Goal: Task Accomplishment & Management: Complete application form

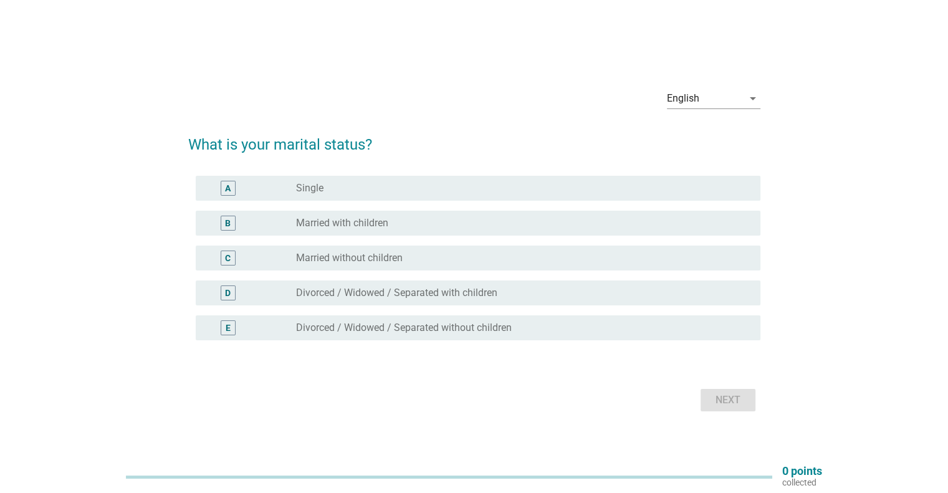
click at [348, 228] on label "Married with children" at bounding box center [342, 223] width 92 height 12
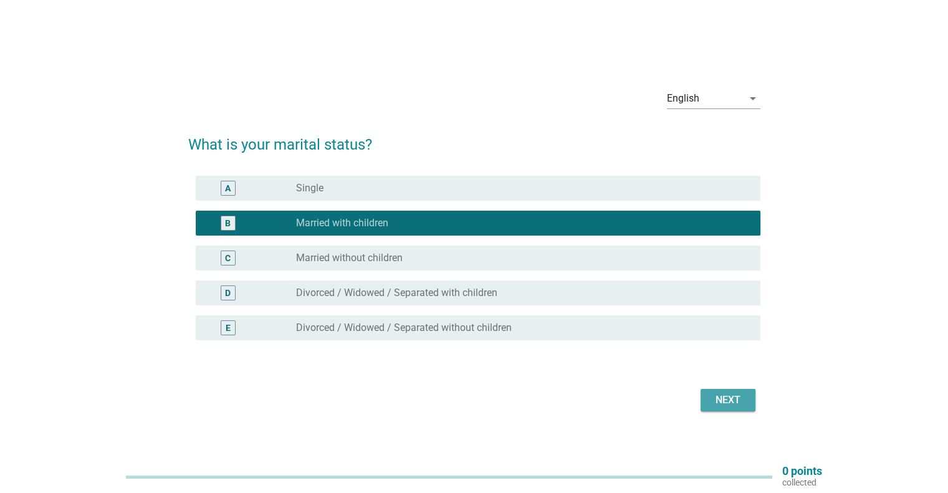
click at [716, 404] on div "Next" at bounding box center [728, 400] width 35 height 15
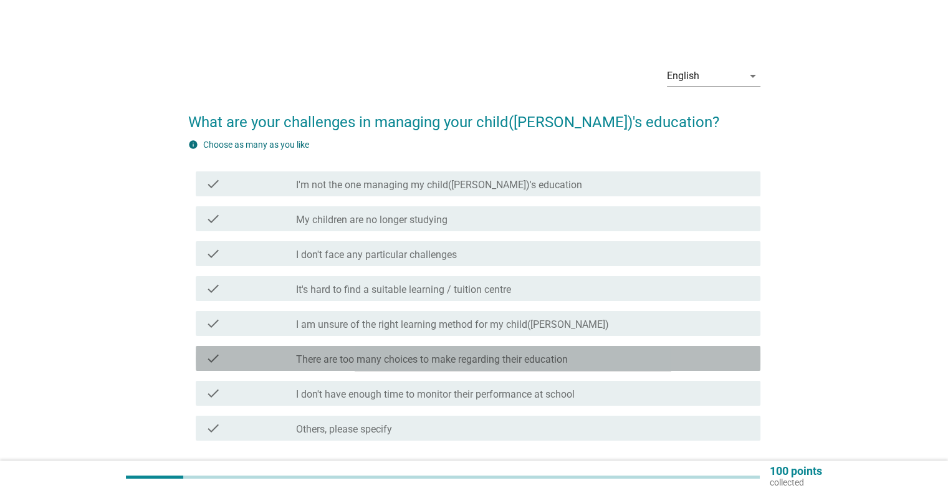
click at [542, 358] on label "There are too many choices to make regarding their education" at bounding box center [432, 360] width 272 height 12
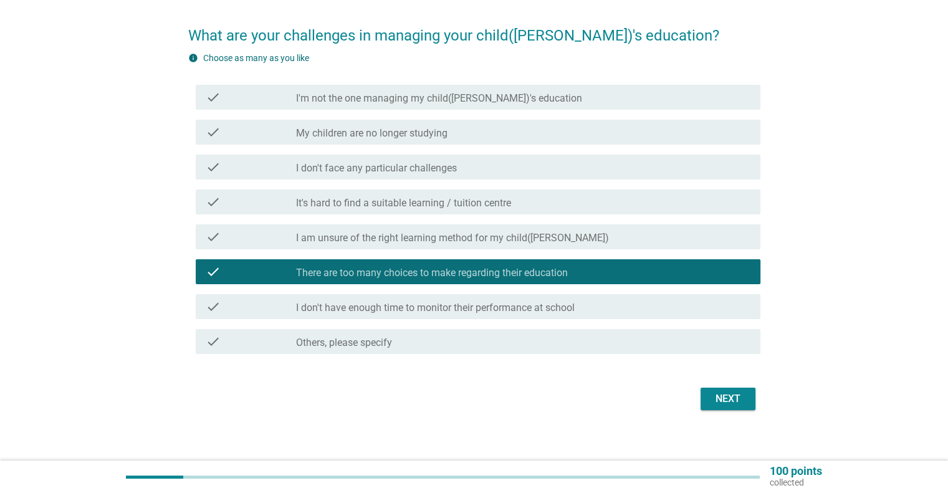
scroll to position [95, 0]
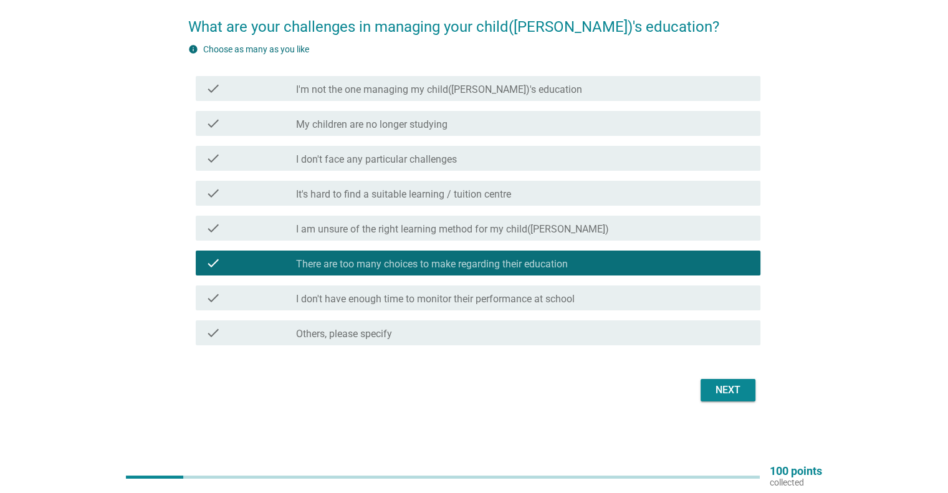
click at [732, 385] on div "Next" at bounding box center [728, 390] width 35 height 15
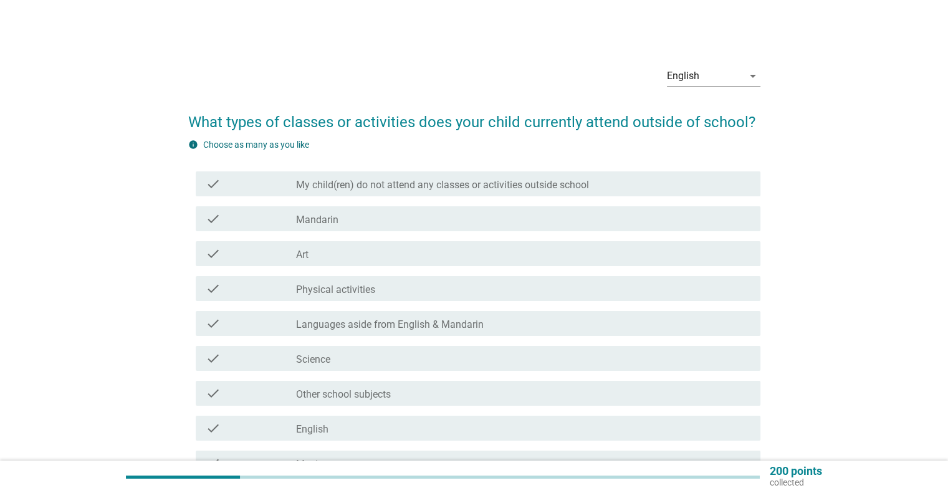
scroll to position [125, 0]
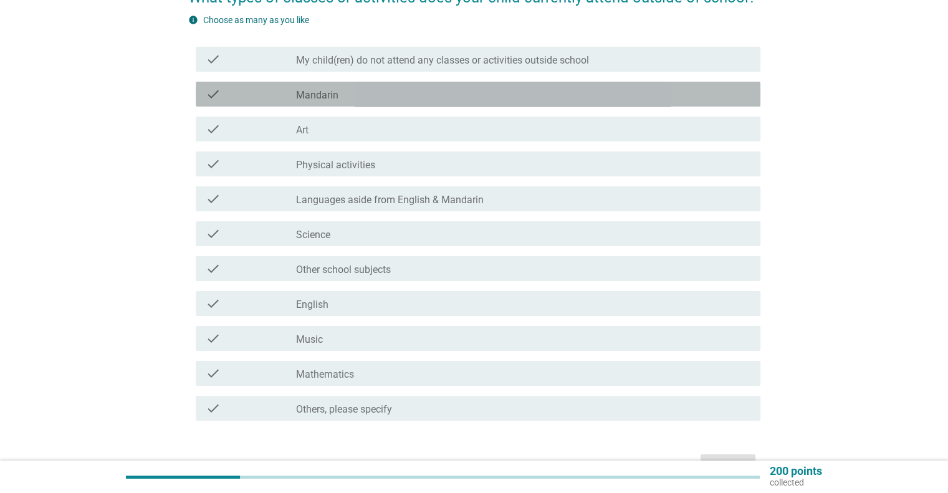
click at [327, 99] on label "Mandarin" at bounding box center [317, 95] width 42 height 12
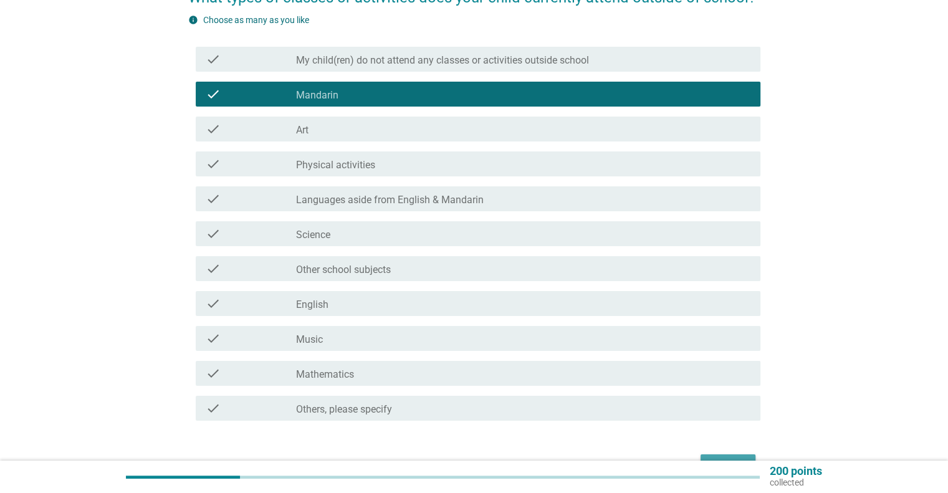
click at [728, 456] on button "Next" at bounding box center [728, 466] width 55 height 22
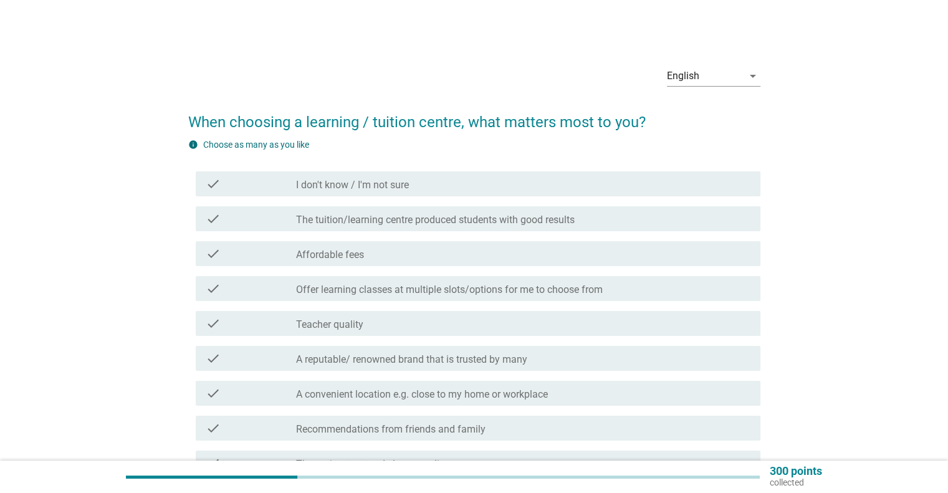
scroll to position [62, 0]
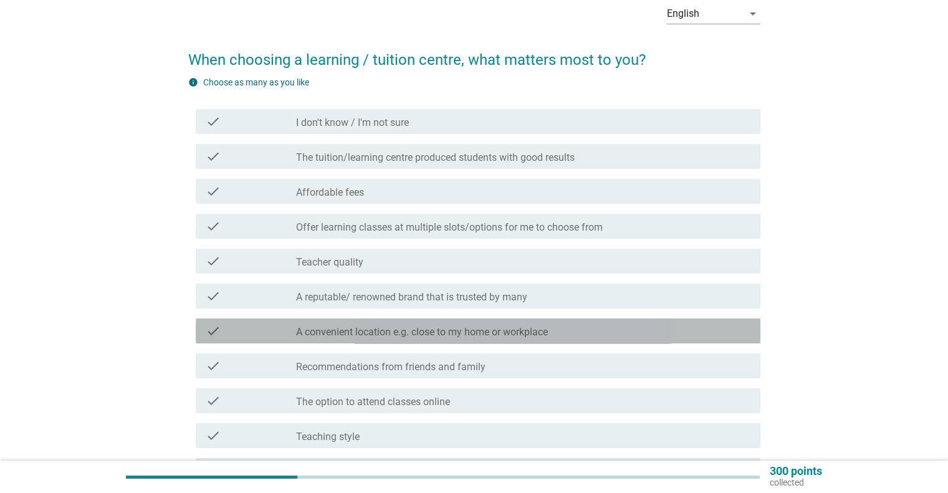
click at [316, 337] on label "A convenient location e.g. close to my home or workplace" at bounding box center [422, 332] width 252 height 12
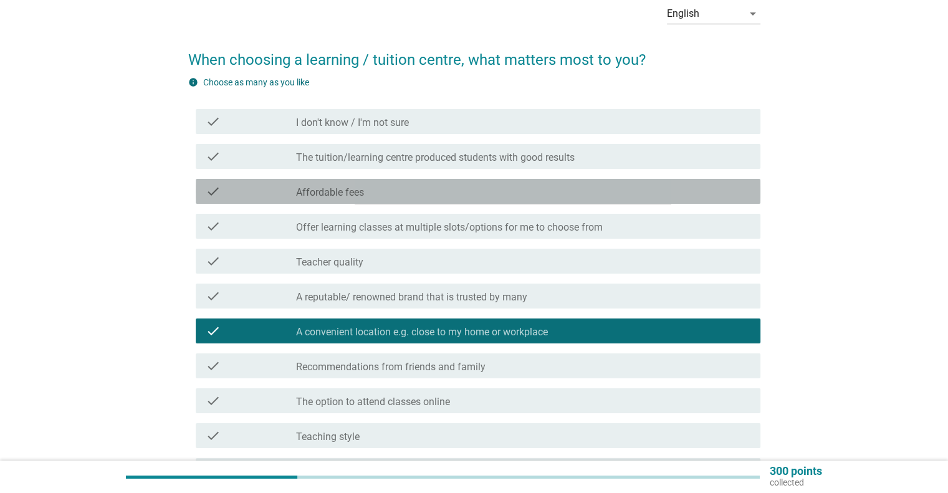
click at [360, 191] on label "Affordable fees" at bounding box center [330, 192] width 68 height 12
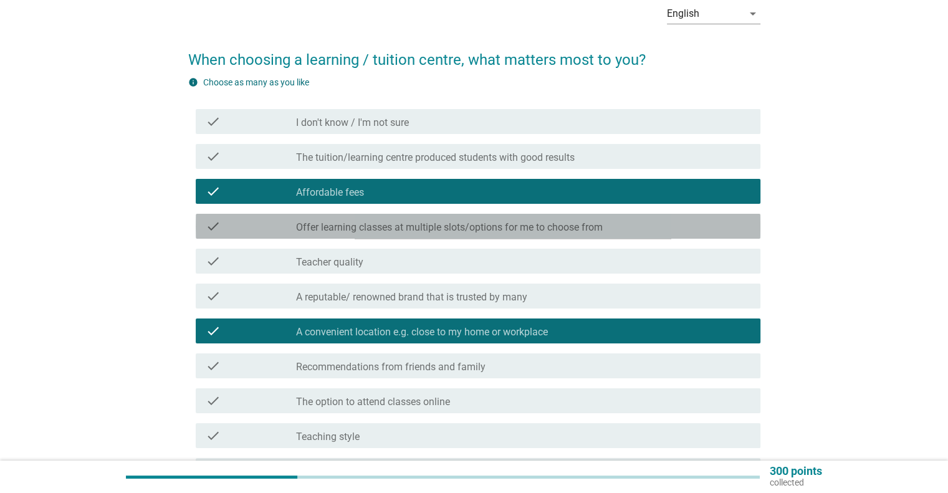
click at [541, 230] on label "Offer learning classes at multiple slots/options for me to choose from" at bounding box center [449, 227] width 307 height 12
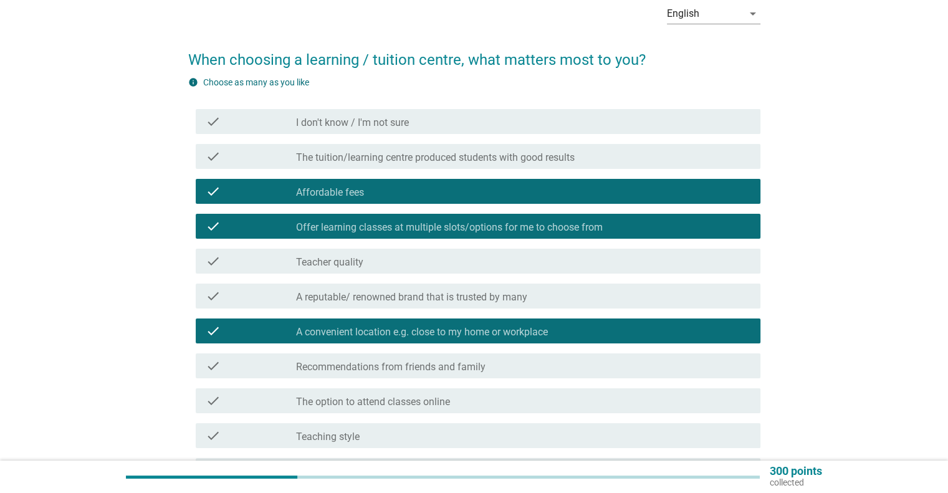
click at [463, 266] on div "check_box_outline_blank Teacher quality" at bounding box center [523, 261] width 454 height 15
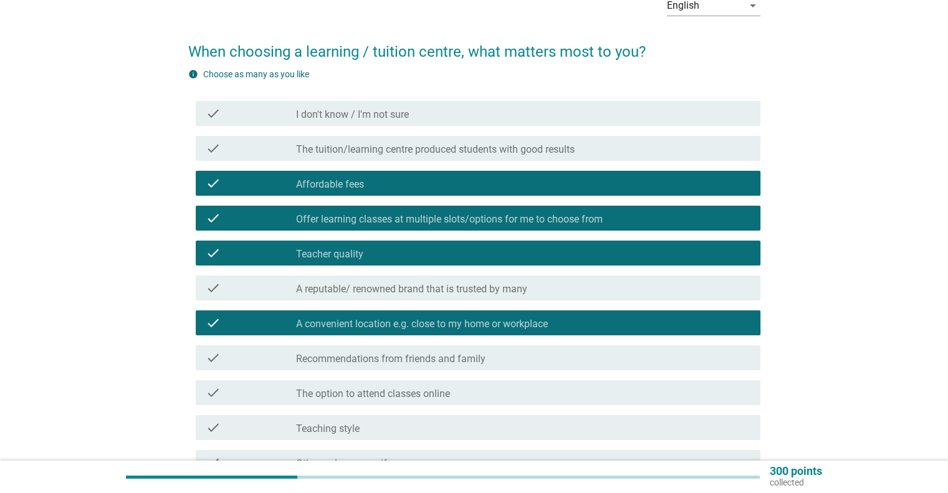
scroll to position [125, 0]
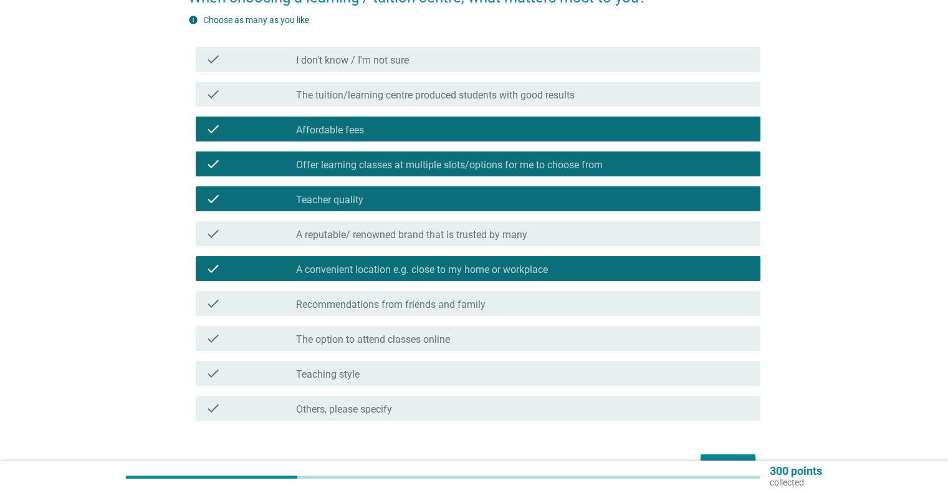
click at [579, 232] on div "check_box_outline_blank A reputable/ renowned brand that is trusted by many" at bounding box center [523, 233] width 454 height 15
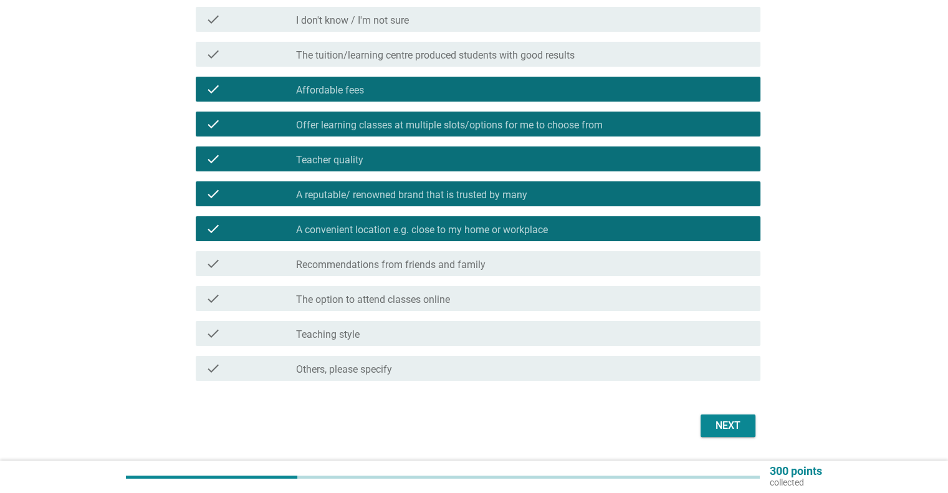
scroll to position [200, 0]
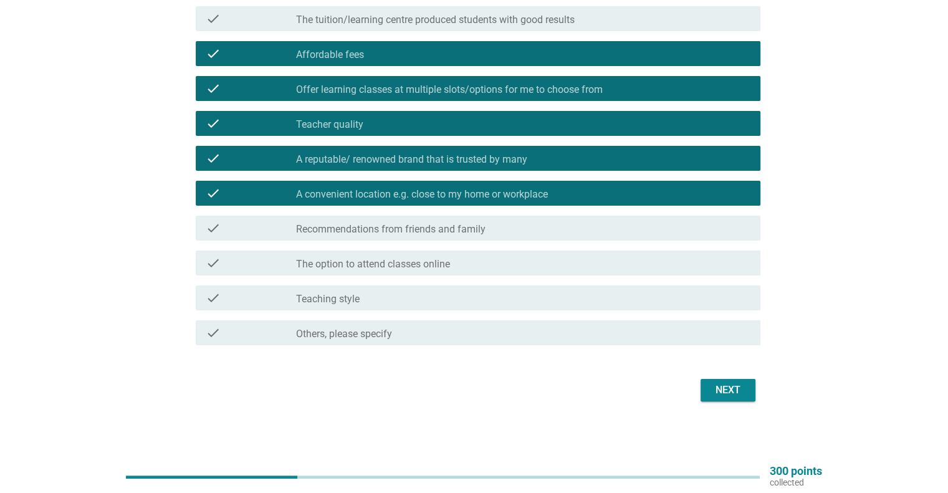
click at [727, 392] on div "Next" at bounding box center [728, 390] width 35 height 15
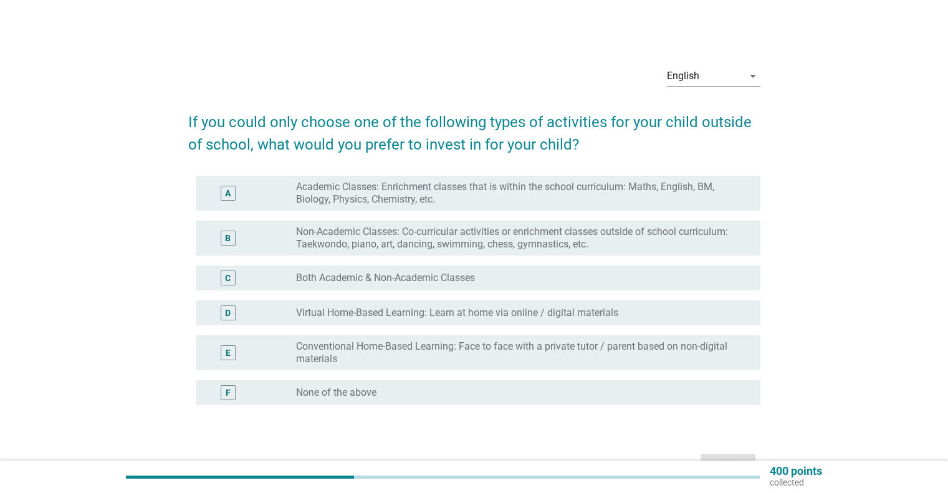
click at [342, 281] on label "Both Academic & Non-Academic Classes" at bounding box center [385, 278] width 179 height 12
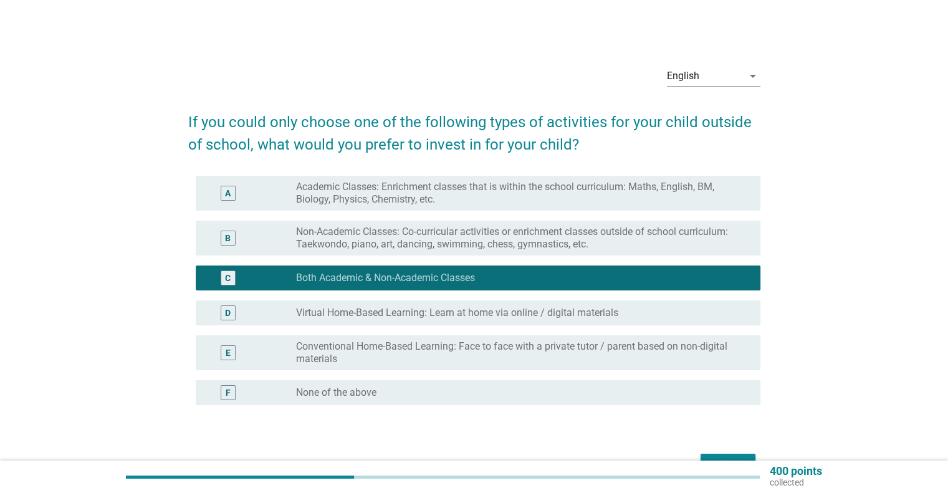
click at [716, 453] on div "Next" at bounding box center [474, 465] width 572 height 30
click at [718, 460] on div "Next" at bounding box center [728, 465] width 35 height 15
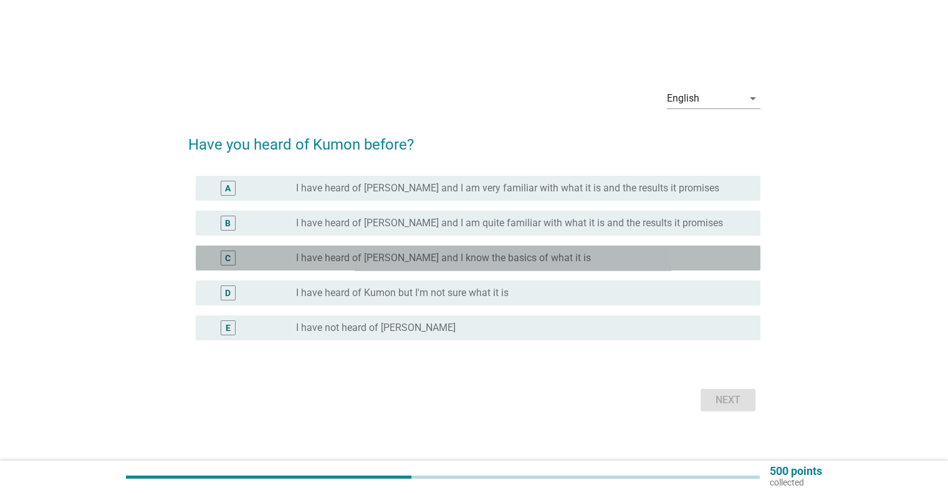
click at [423, 256] on label "I have heard of [PERSON_NAME] and I know the basics of what it is" at bounding box center [443, 258] width 295 height 12
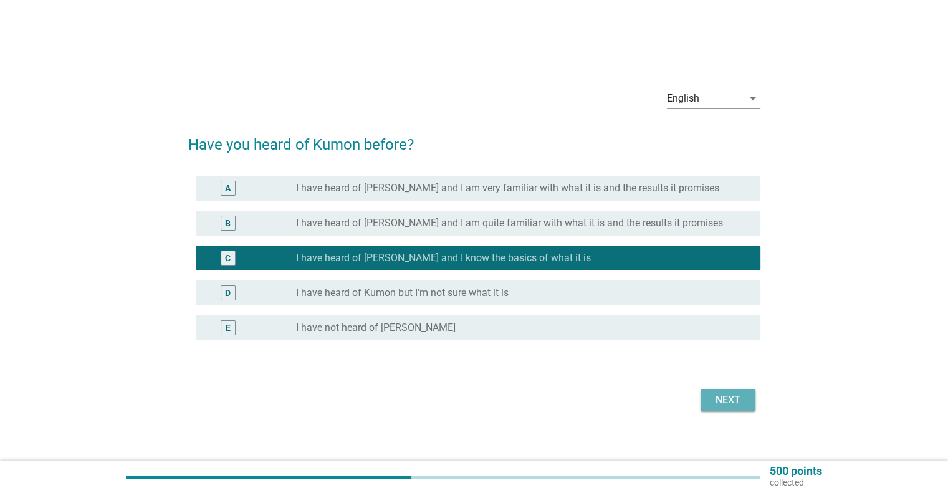
click at [745, 403] on div "Next" at bounding box center [728, 400] width 35 height 15
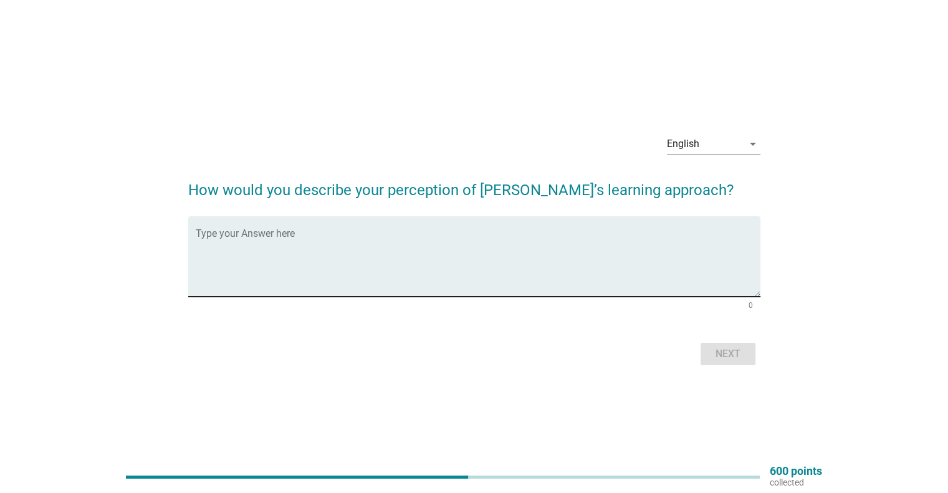
click at [339, 238] on textarea "Type your Answer here" at bounding box center [478, 263] width 565 height 65
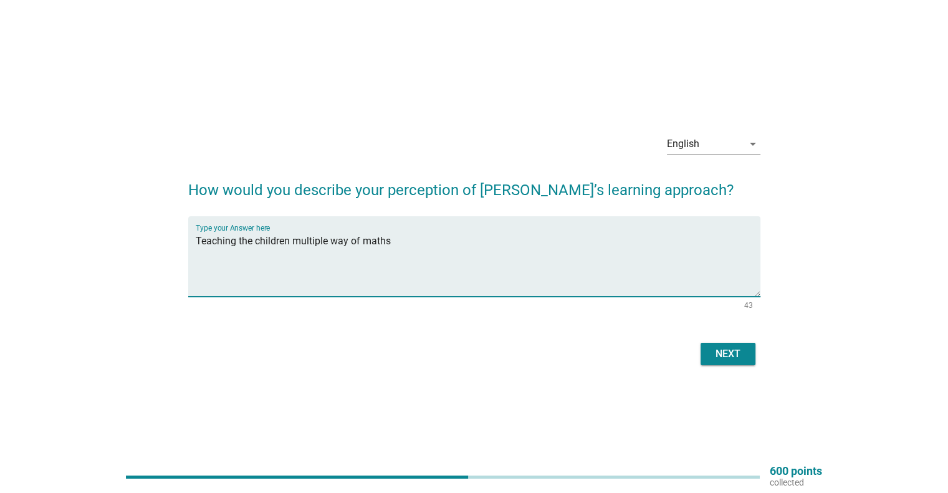
type textarea "Teaching the children multiple way of maths"
click at [735, 351] on div "Next" at bounding box center [728, 354] width 35 height 15
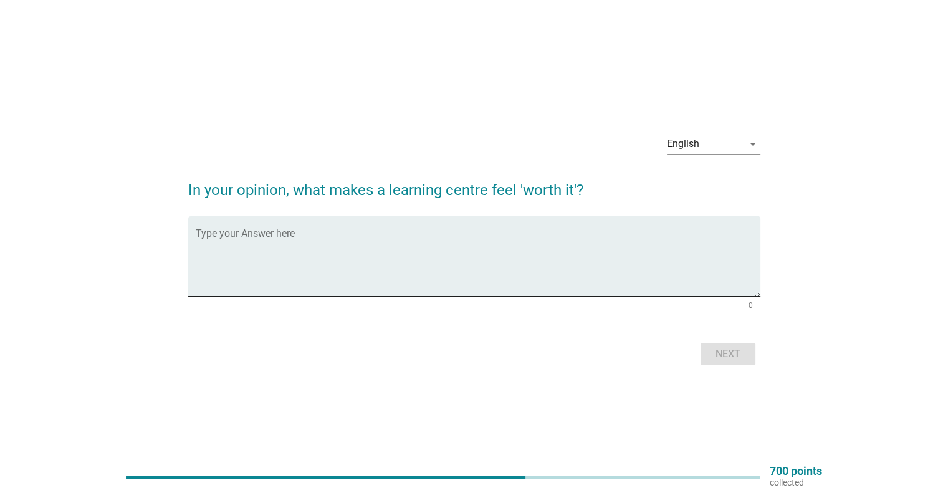
click at [325, 236] on textarea "Type your Answer here" at bounding box center [478, 263] width 565 height 65
type textarea "H"
type textarea "f"
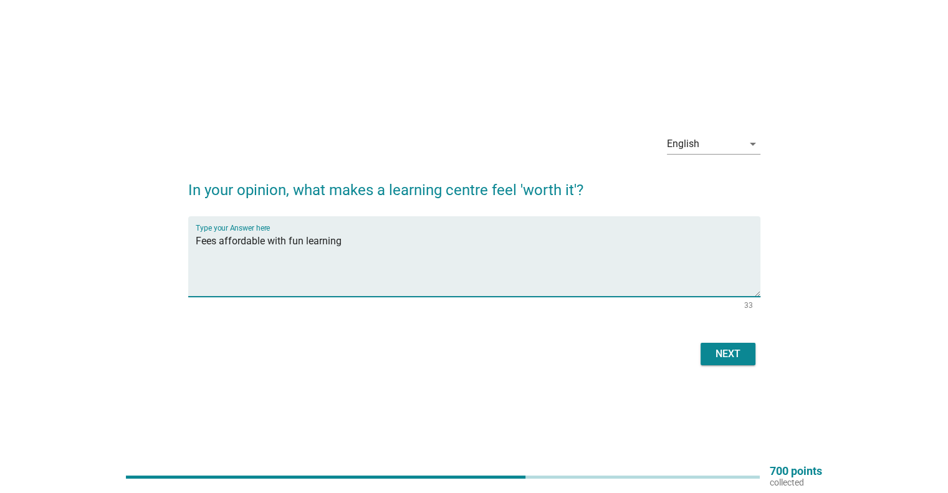
type textarea "Fees affordable with fun learning"
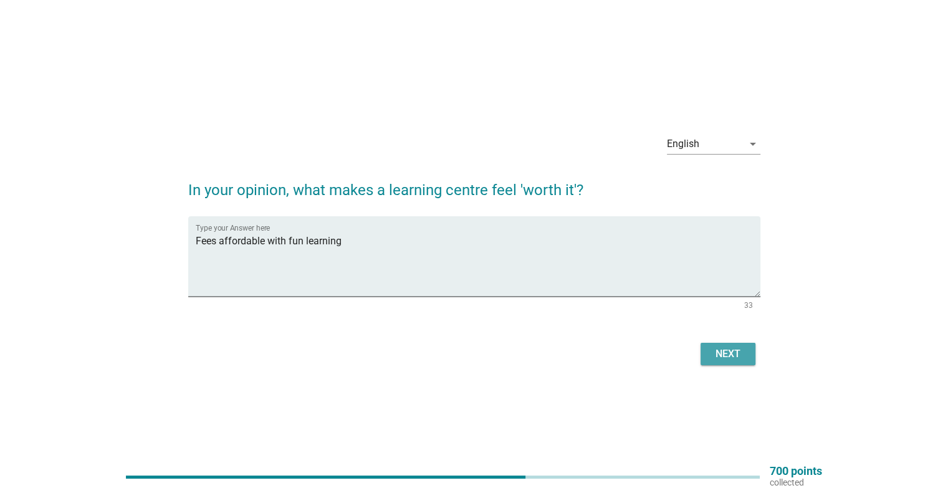
click at [713, 352] on div "Next" at bounding box center [728, 354] width 35 height 15
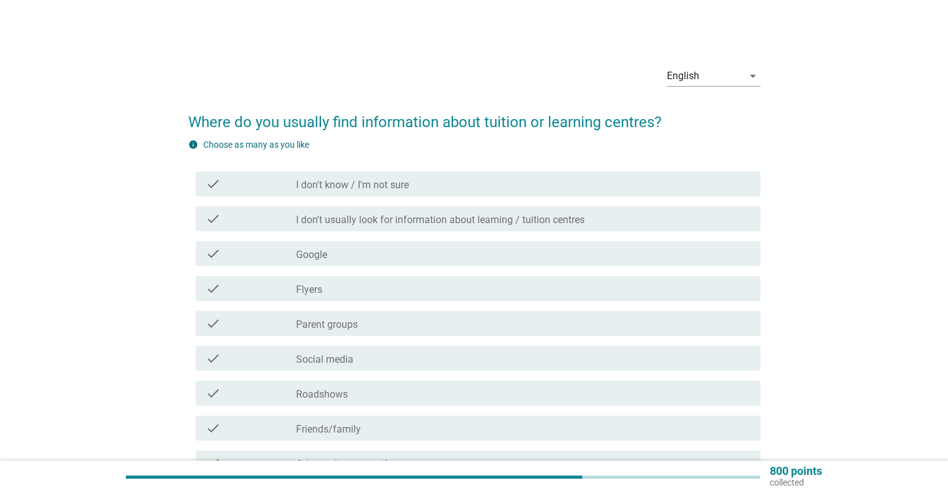
click at [317, 261] on label "Google" at bounding box center [311, 255] width 31 height 12
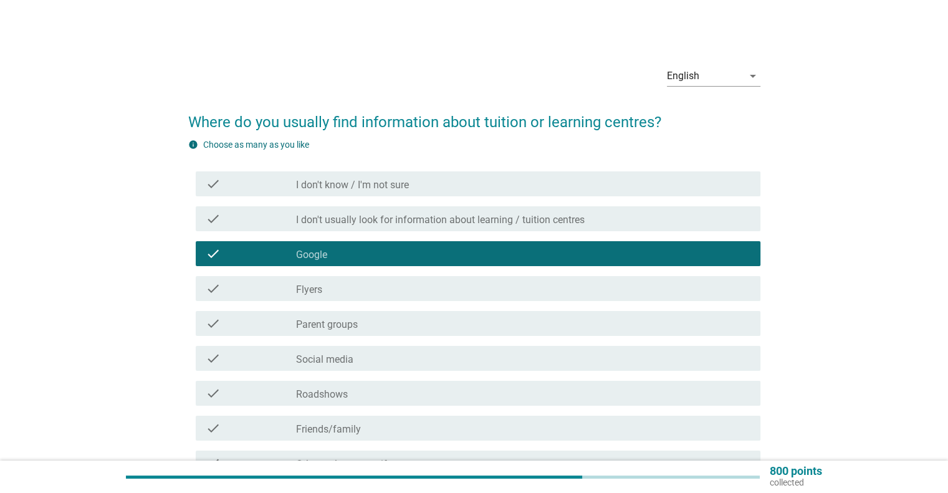
click at [346, 320] on label "Parent groups" at bounding box center [327, 325] width 62 height 12
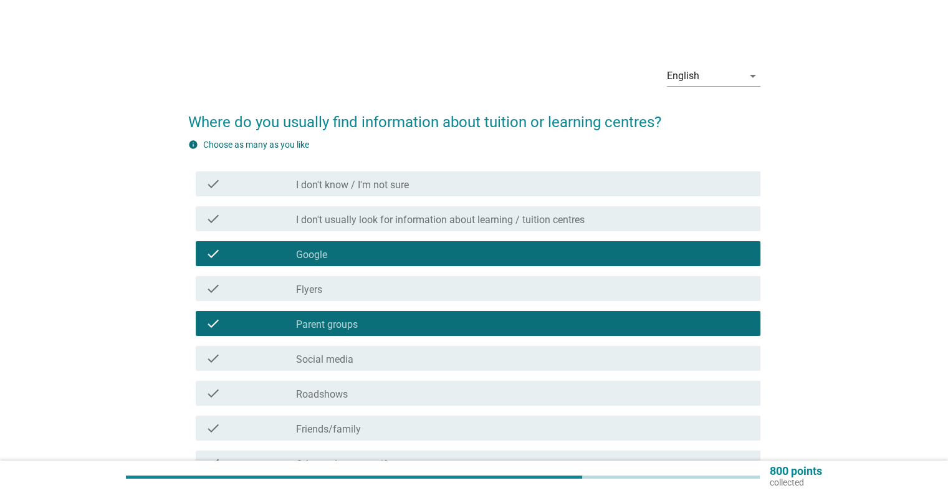
click at [344, 351] on div "check_box_outline_blank Social media" at bounding box center [523, 358] width 454 height 15
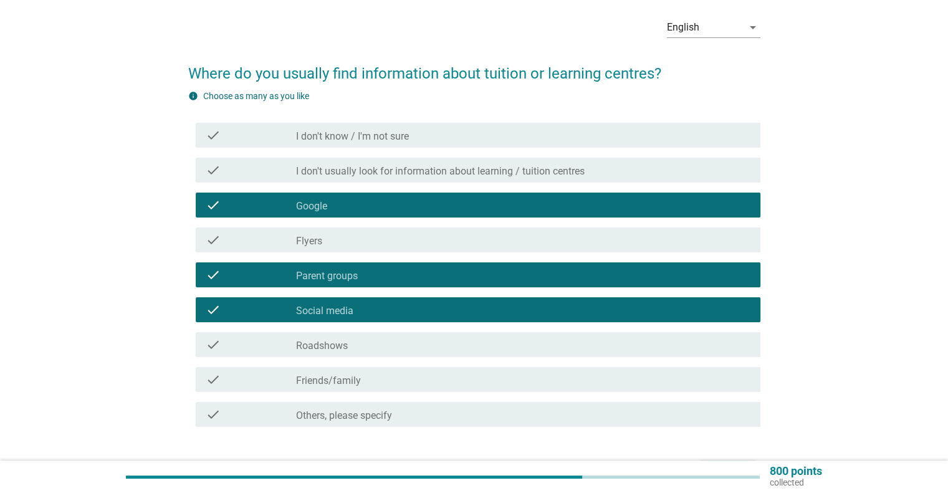
scroll to position [62, 0]
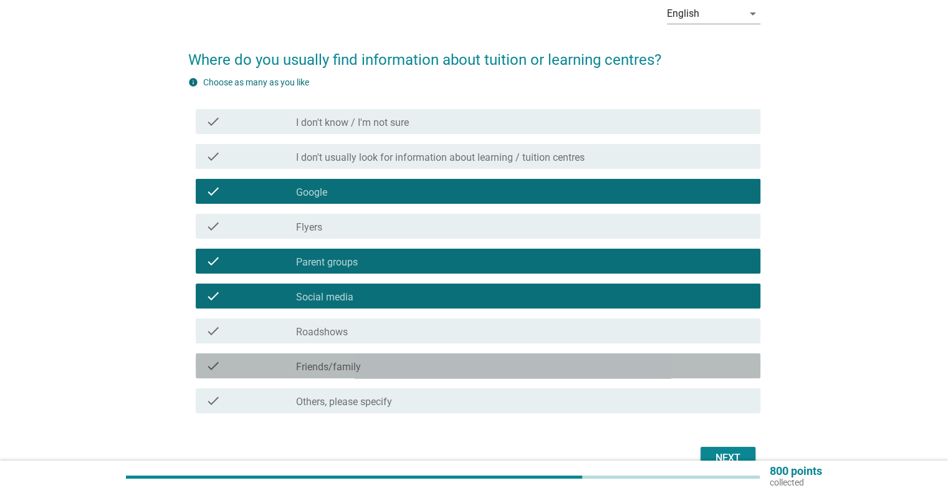
click at [362, 366] on div "check_box_outline_blank Friends/family" at bounding box center [523, 366] width 454 height 15
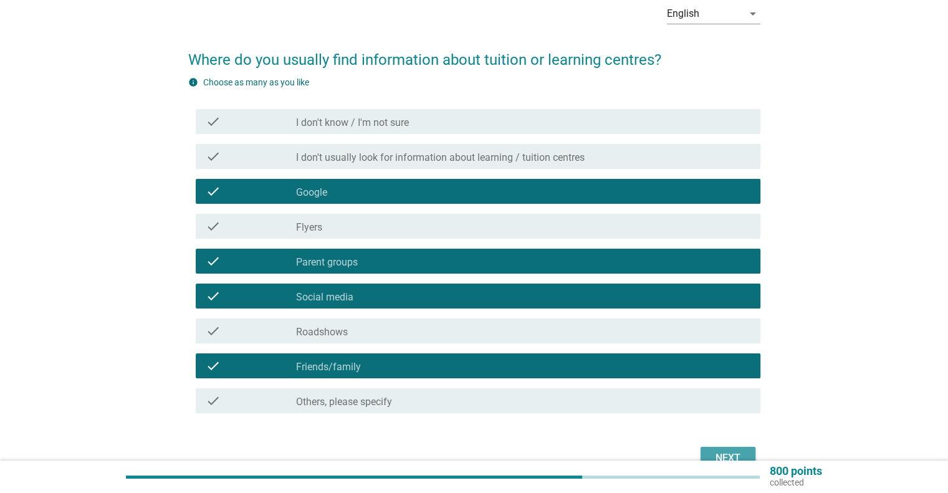
click at [723, 450] on button "Next" at bounding box center [728, 458] width 55 height 22
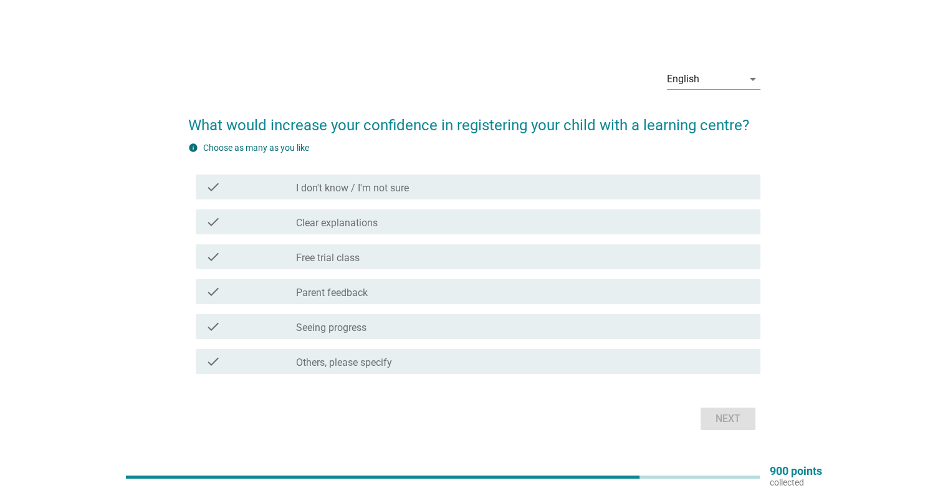
click at [330, 293] on label "Parent feedback" at bounding box center [332, 293] width 72 height 12
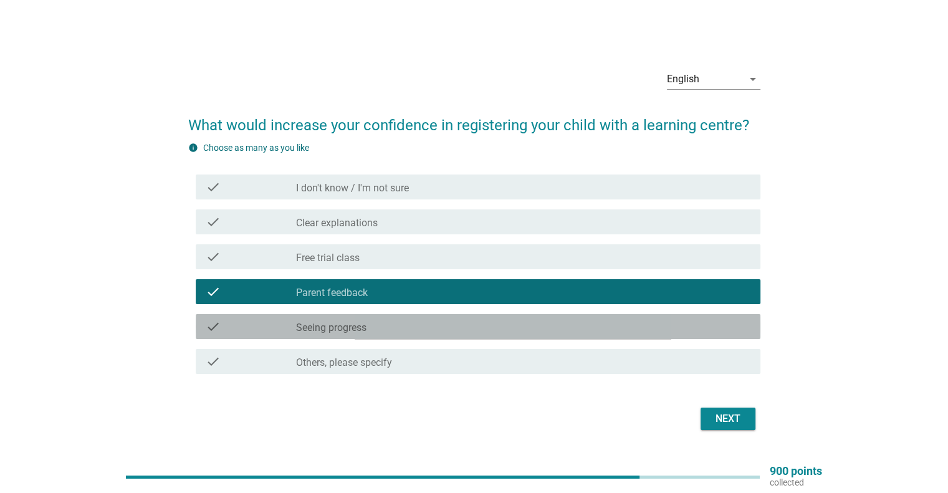
click at [335, 329] on label "Seeing progress" at bounding box center [331, 328] width 70 height 12
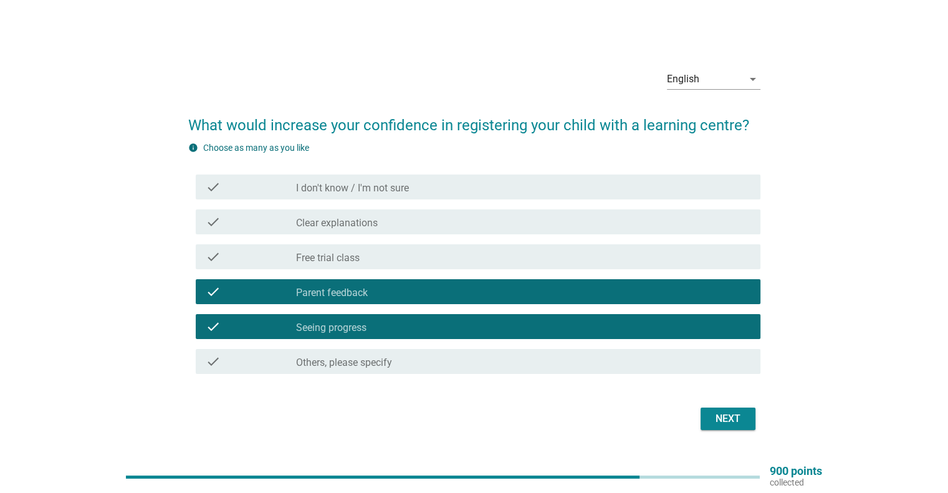
click at [727, 426] on div "Next" at bounding box center [728, 419] width 35 height 15
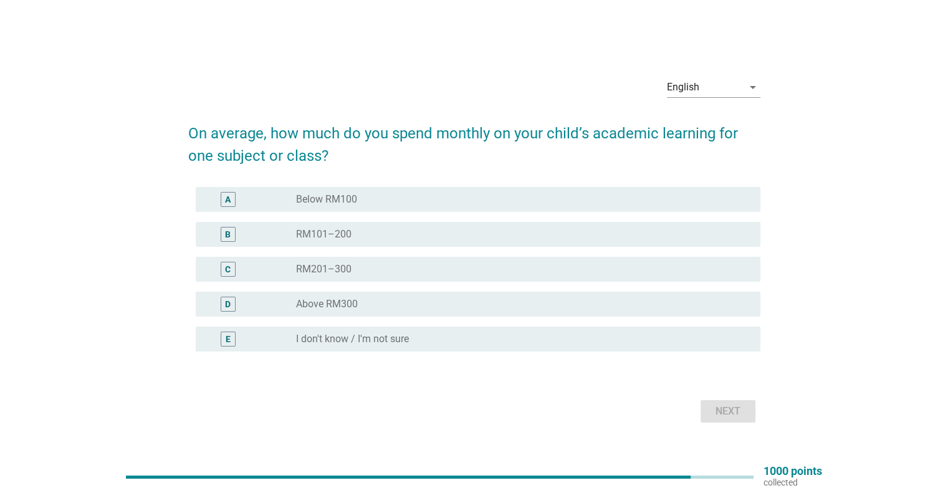
click at [302, 234] on label "RM101–200" at bounding box center [323, 234] width 55 height 12
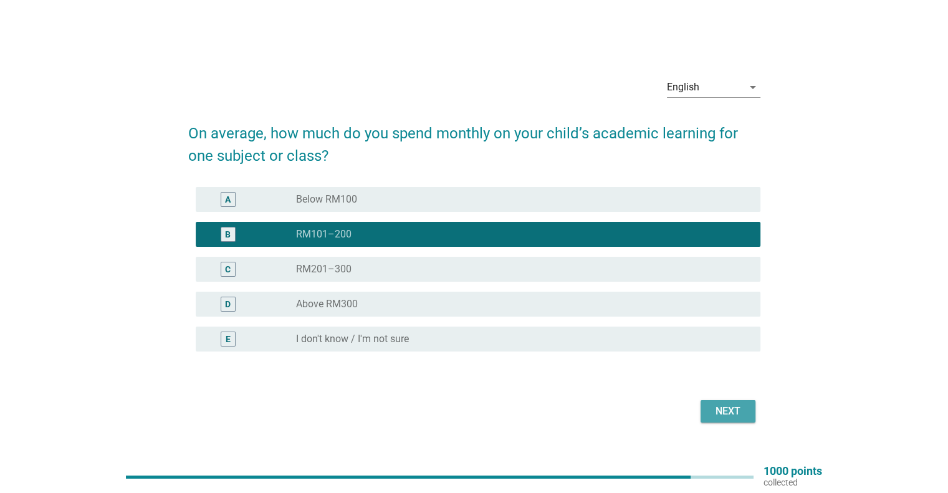
click at [713, 402] on button "Next" at bounding box center [728, 411] width 55 height 22
